Goal: Task Accomplishment & Management: Use online tool/utility

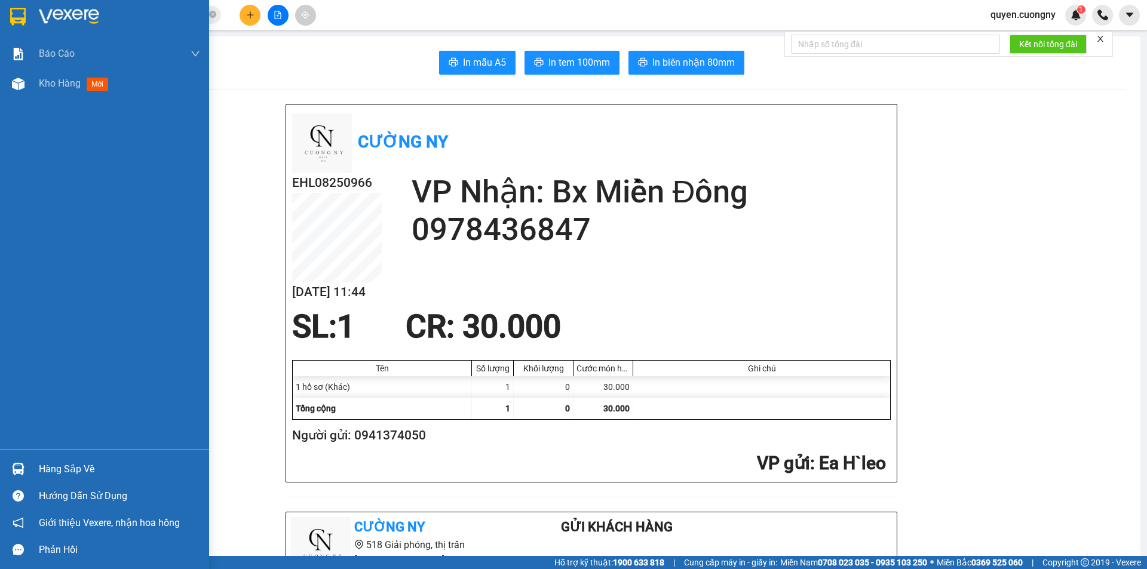
click at [16, 13] on img at bounding box center [18, 17] width 16 height 18
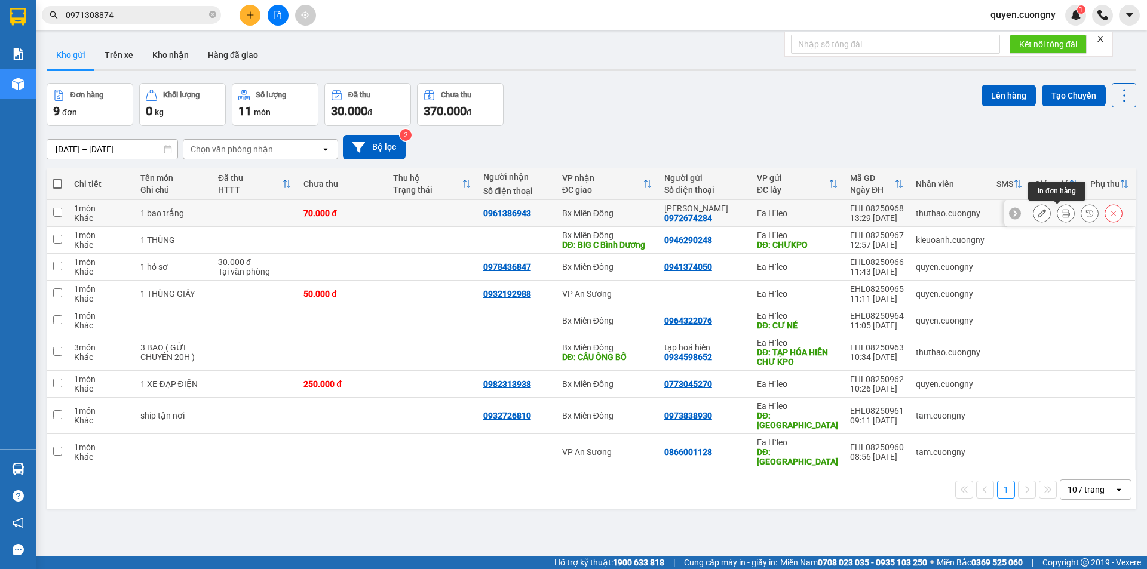
click at [1061, 212] on icon at bounding box center [1065, 213] width 8 height 8
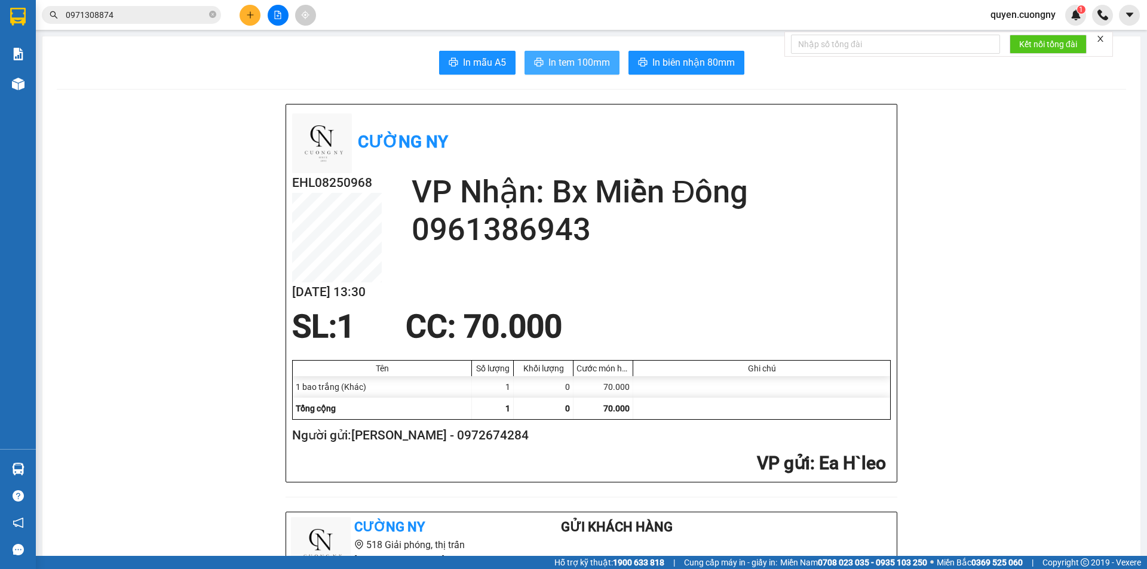
click at [594, 66] on span "In tem 100mm" at bounding box center [579, 62] width 62 height 15
